Goal: Information Seeking & Learning: Find specific page/section

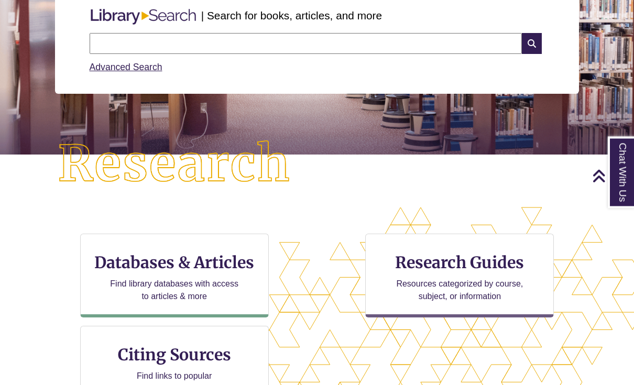
scroll to position [146, 0]
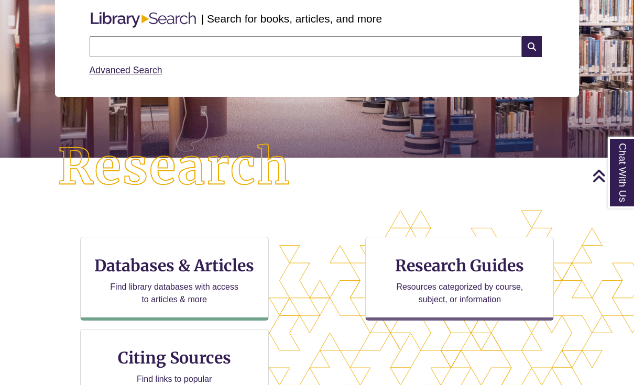
click at [205, 267] on h3 "Databases & Articles" at bounding box center [174, 266] width 171 height 20
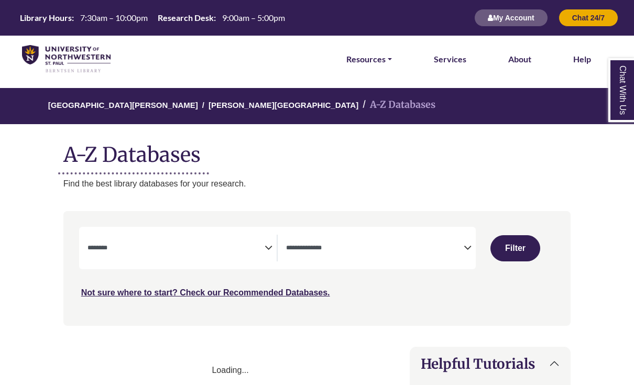
select select "Database Subject Filter"
select select "Database Types Filter"
select select "Database Subject Filter"
select select "Database Types Filter"
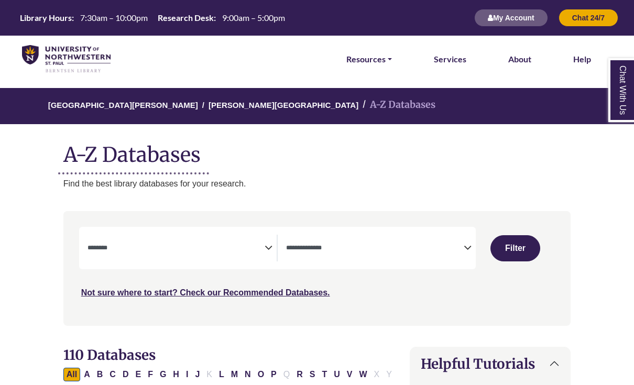
click at [182, 248] on textarea "Search" at bounding box center [176, 249] width 178 height 8
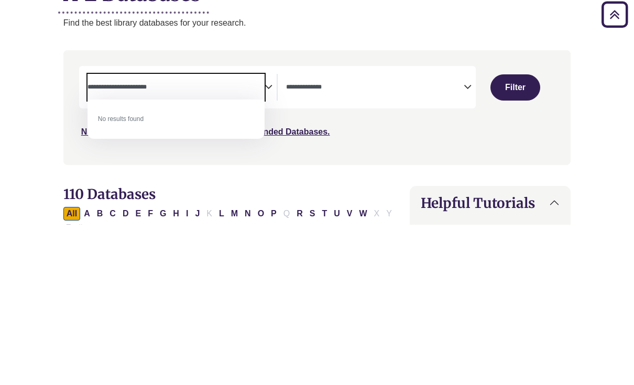
type textarea "**********"
click at [518, 235] on button "Filter" at bounding box center [515, 248] width 50 height 26
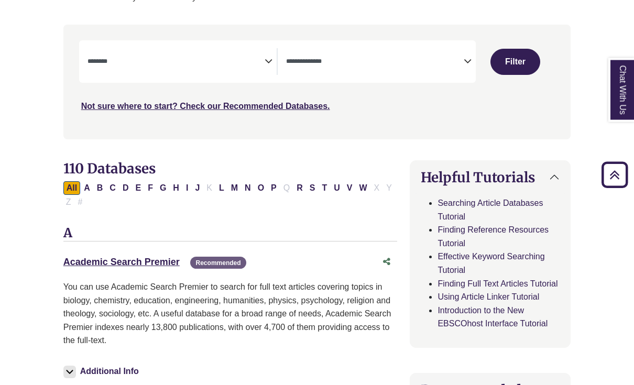
select select "Database Subject Filter"
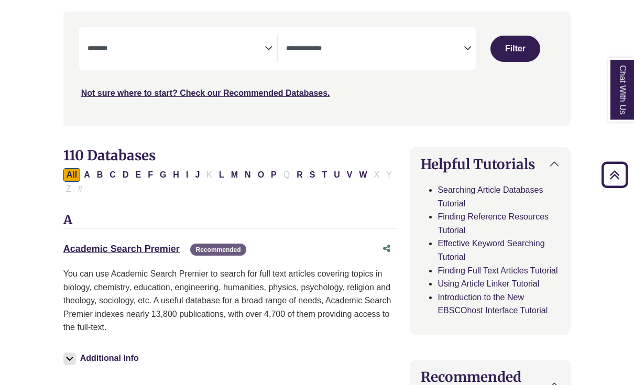
scroll to position [200, 0]
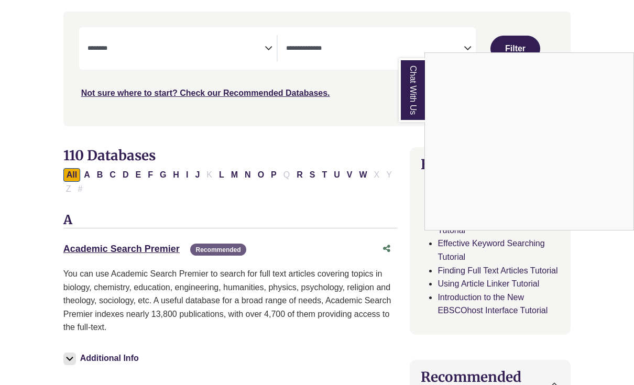
click at [416, 103] on link "Chat With Us" at bounding box center [411, 90] width 26 height 64
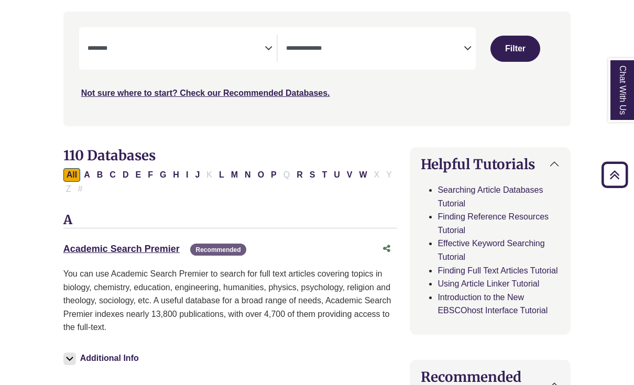
click at [264, 46] on icon "Search filters" at bounding box center [268, 47] width 8 height 16
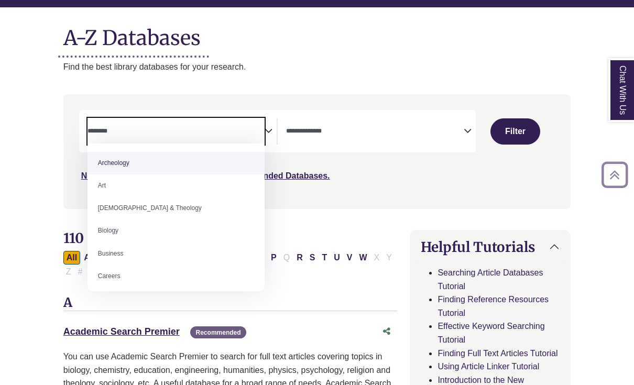
scroll to position [65, 0]
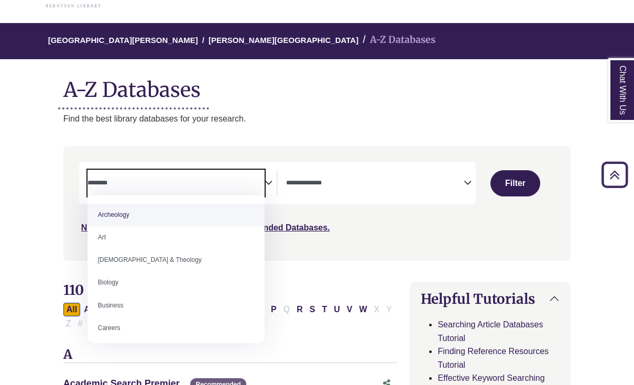
click at [420, 177] on span "Search filters" at bounding box center [375, 181] width 178 height 9
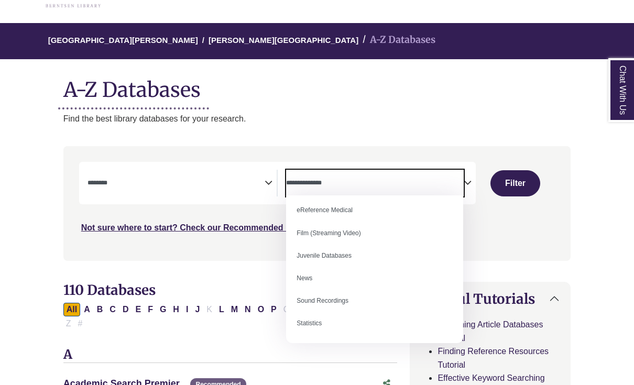
scroll to position [72, 0]
select select "*****"
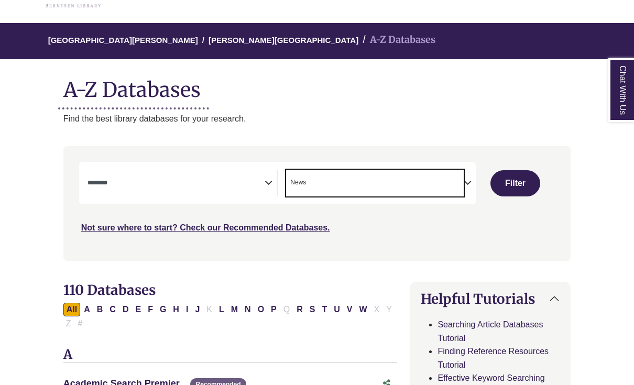
click at [516, 183] on button "Filter" at bounding box center [515, 183] width 50 height 26
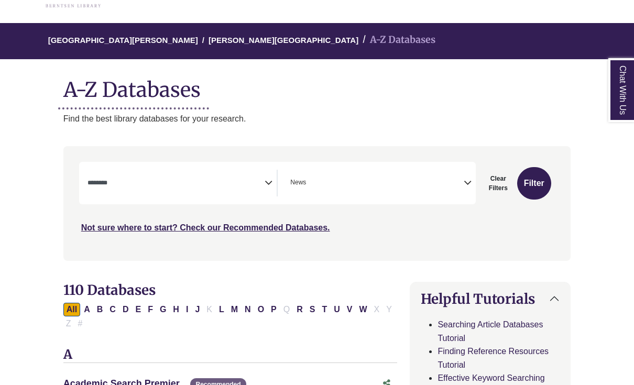
select select "Database Subject Filter"
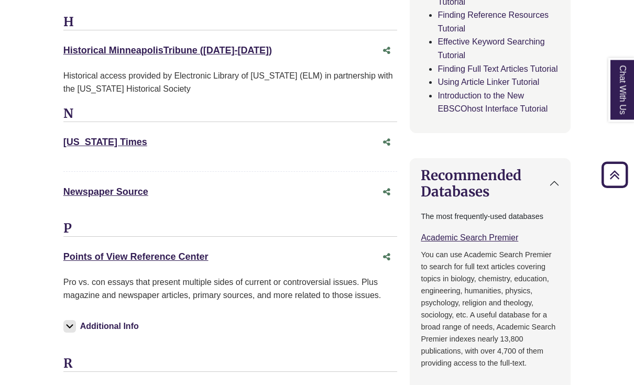
scroll to position [403, 0]
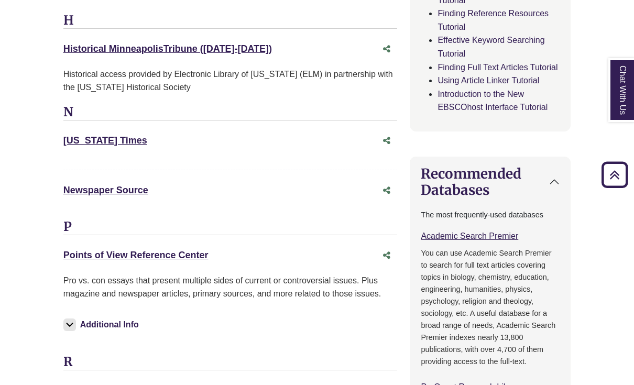
click at [124, 185] on link "Newspaper Source This link opens in a new window" at bounding box center [105, 190] width 85 height 10
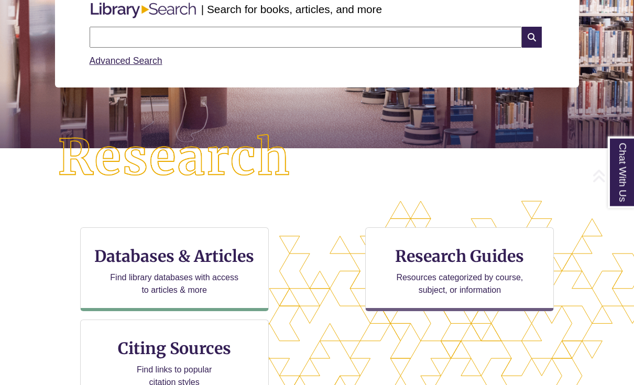
scroll to position [175, 0]
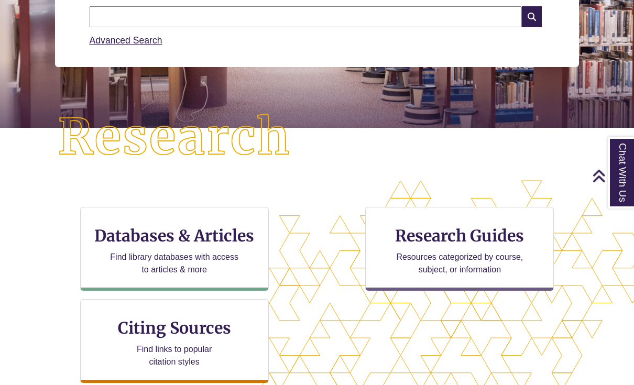
click at [196, 246] on div "Databases & Articles Find library databases with access to articles & more" at bounding box center [174, 249] width 189 height 84
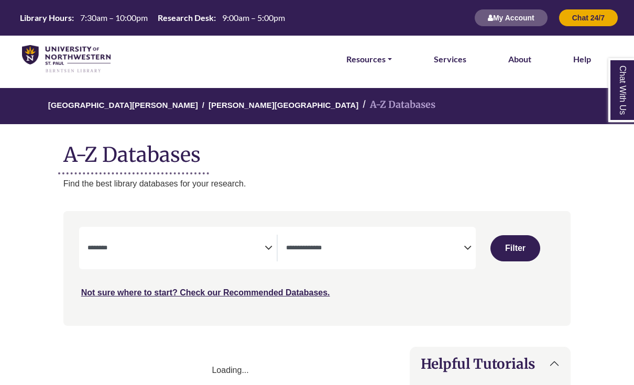
select select "Database Subject Filter"
select select "Database Types Filter"
select select "Database Subject Filter"
select select "Database Types Filter"
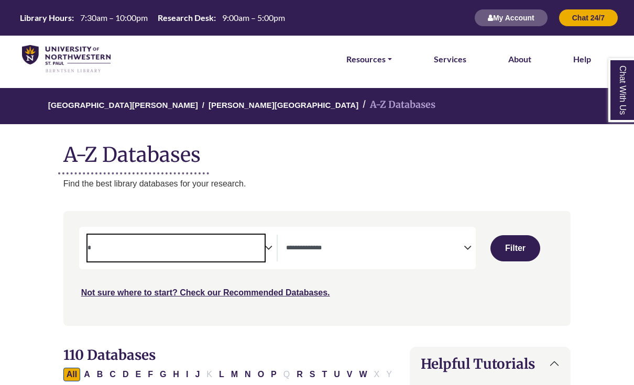
type textarea "*"
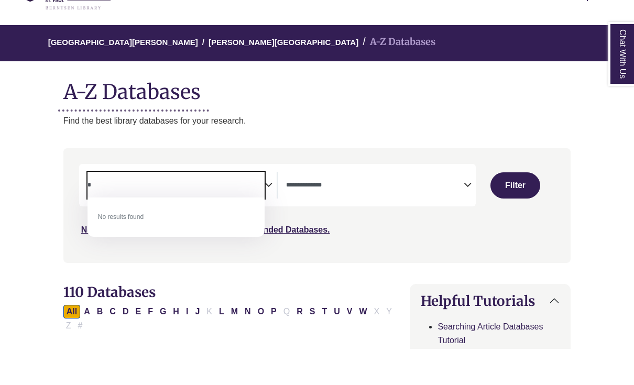
scroll to position [32, 0]
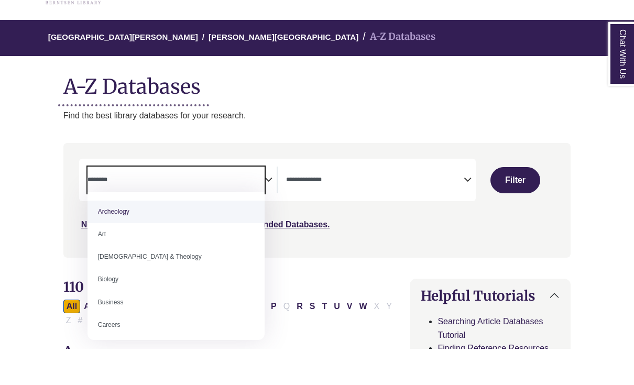
click at [466, 206] on icon "Search filters" at bounding box center [467, 214] width 8 height 16
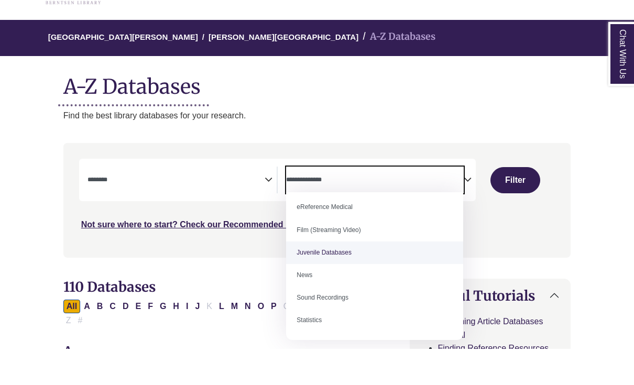
scroll to position [72, 0]
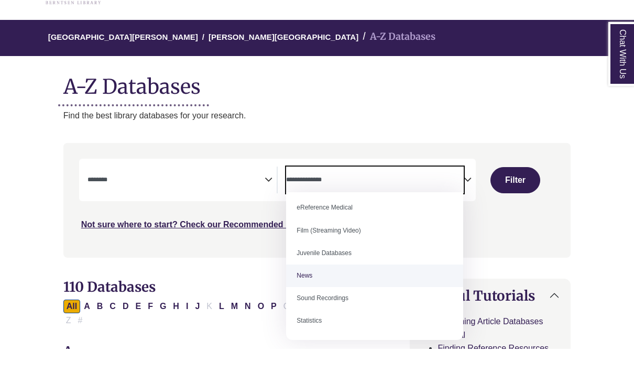
select select "*****"
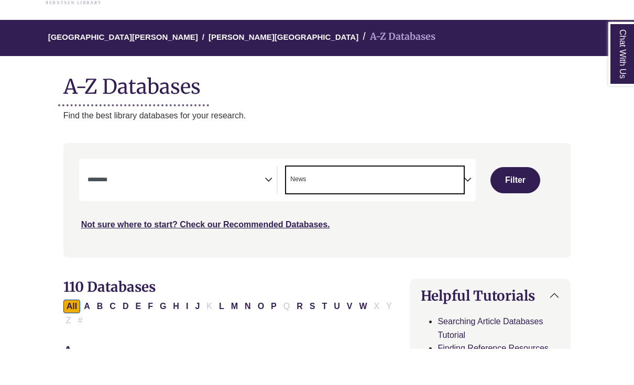
click at [502, 203] on button "Filter" at bounding box center [515, 216] width 50 height 26
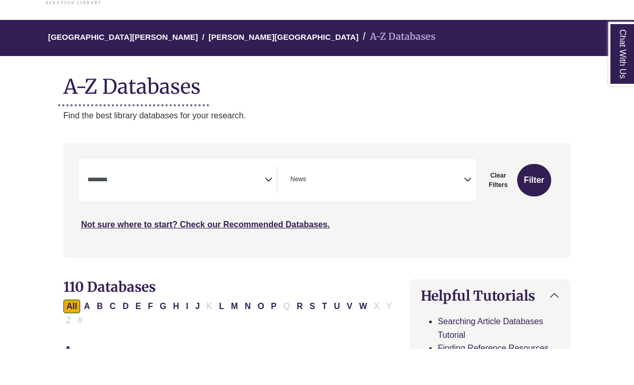
select select "Database Subject Filter"
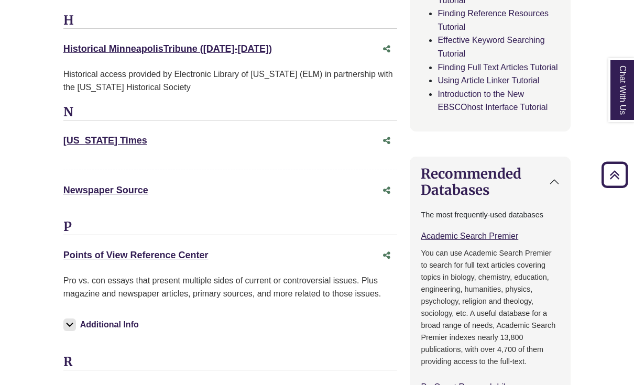
scroll to position [404, 0]
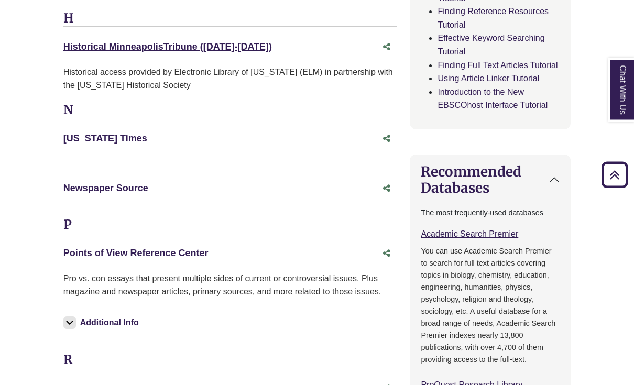
click at [129, 188] on link "Newspaper Source This link opens in a new window" at bounding box center [105, 188] width 85 height 10
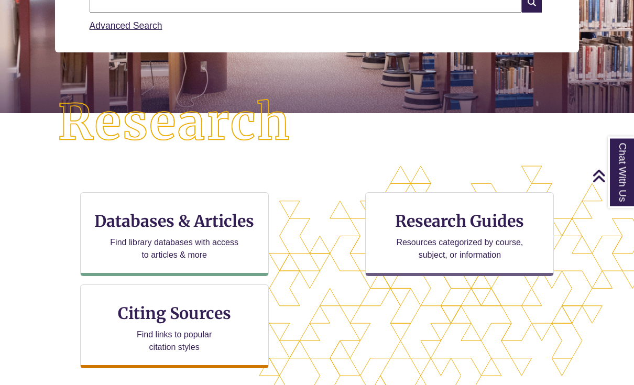
scroll to position [190, 0]
click at [190, 242] on p "Find library databases with access to articles & more" at bounding box center [174, 248] width 137 height 25
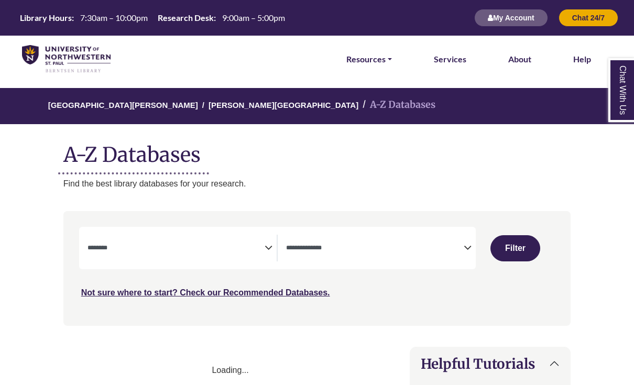
select select "Database Subject Filter"
select select "Database Types Filter"
select select "Database Subject Filter"
select select "Database Types Filter"
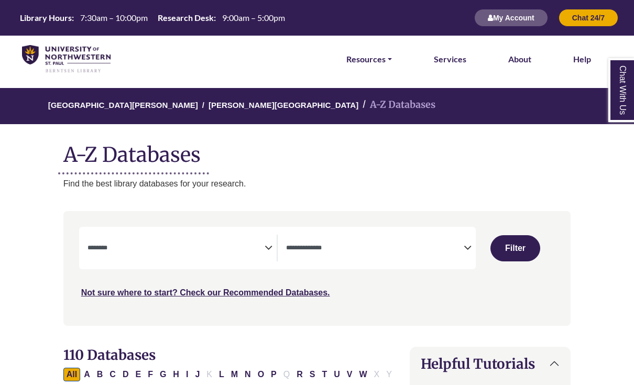
click at [464, 241] on icon "Search filters" at bounding box center [467, 246] width 8 height 16
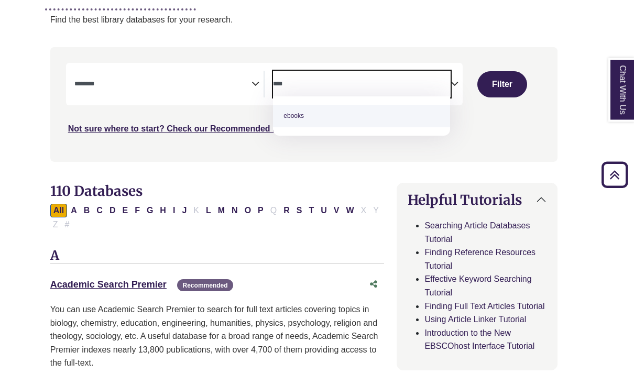
scroll to position [164, 13]
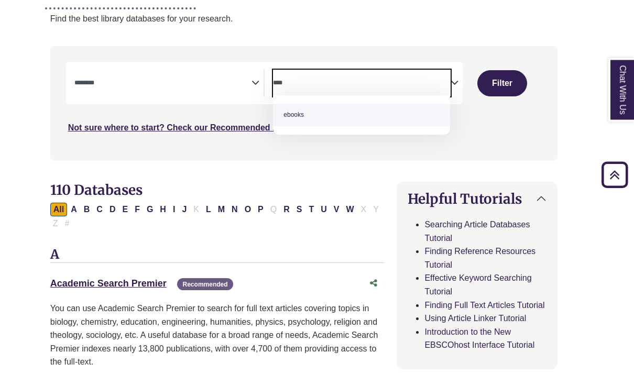
type textarea "****"
select select "*****"
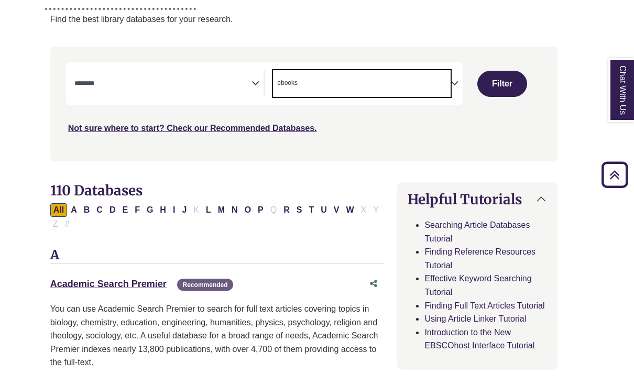
click at [499, 87] on button "Filter" at bounding box center [502, 84] width 50 height 26
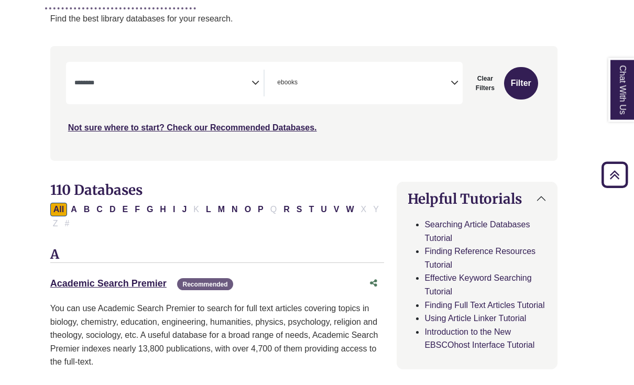
select select "Database Subject Filter"
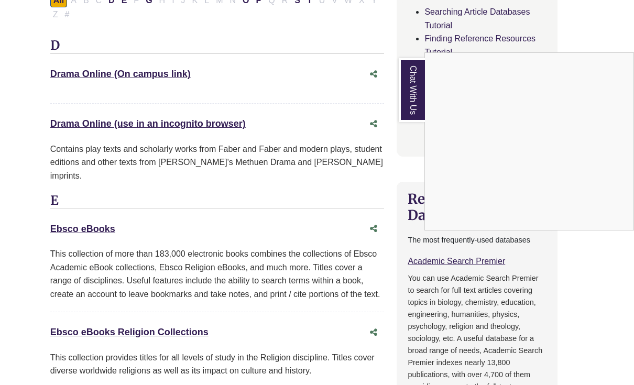
scroll to position [376, 13]
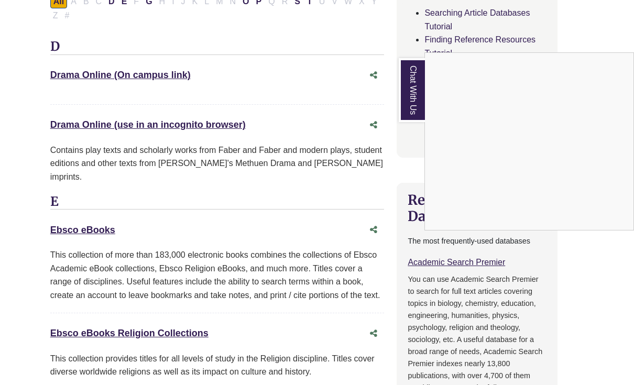
click at [74, 219] on div "Chat With Us" at bounding box center [317, 192] width 634 height 385
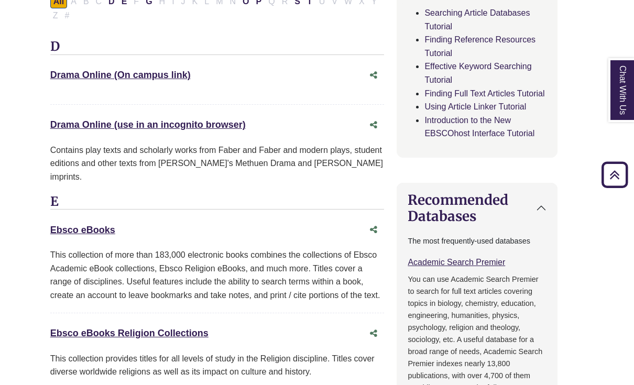
click at [87, 229] on link "Ebsco eBooks This link opens in a new window" at bounding box center [82, 230] width 65 height 10
click at [85, 232] on link "Ebsco eBooks This link opens in a new window" at bounding box center [82, 230] width 65 height 10
click at [94, 230] on link "Ebsco eBooks This link opens in a new window" at bounding box center [82, 230] width 65 height 10
